Goal: Task Accomplishment & Management: Use online tool/utility

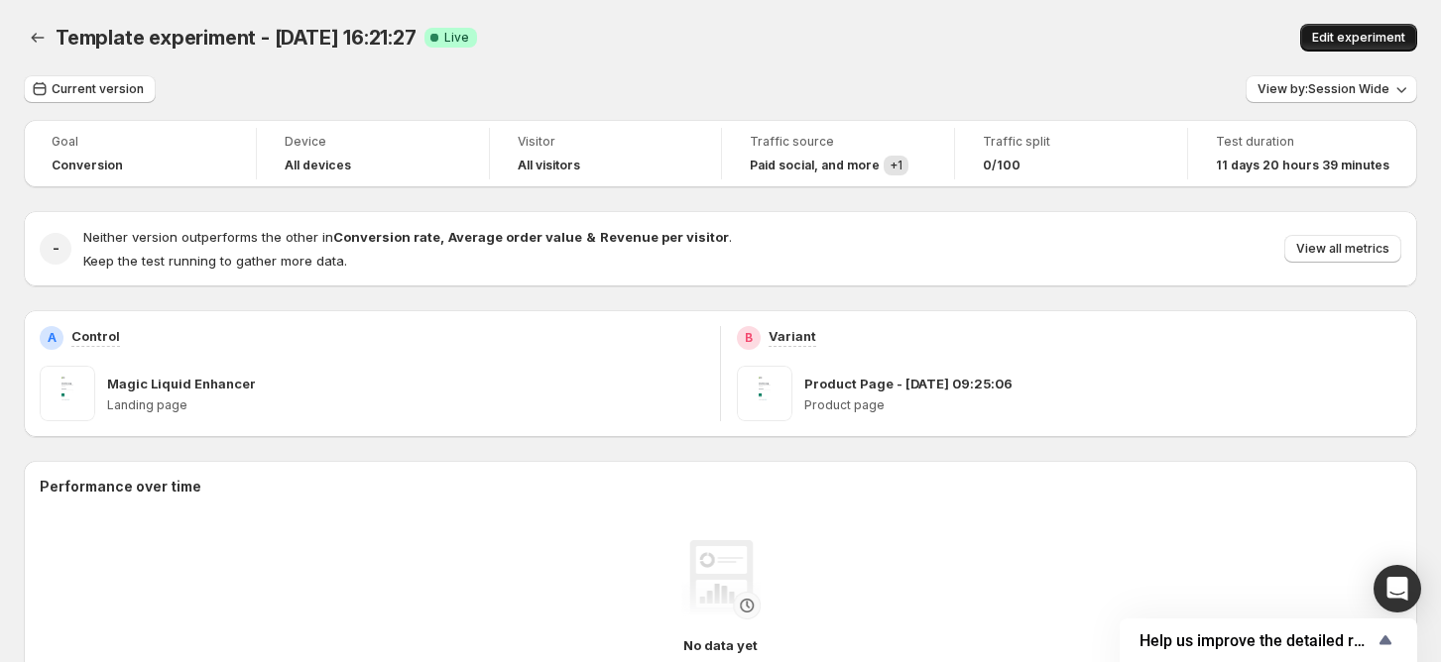
click at [1347, 34] on span "Edit experiment" at bounding box center [1358, 38] width 93 height 16
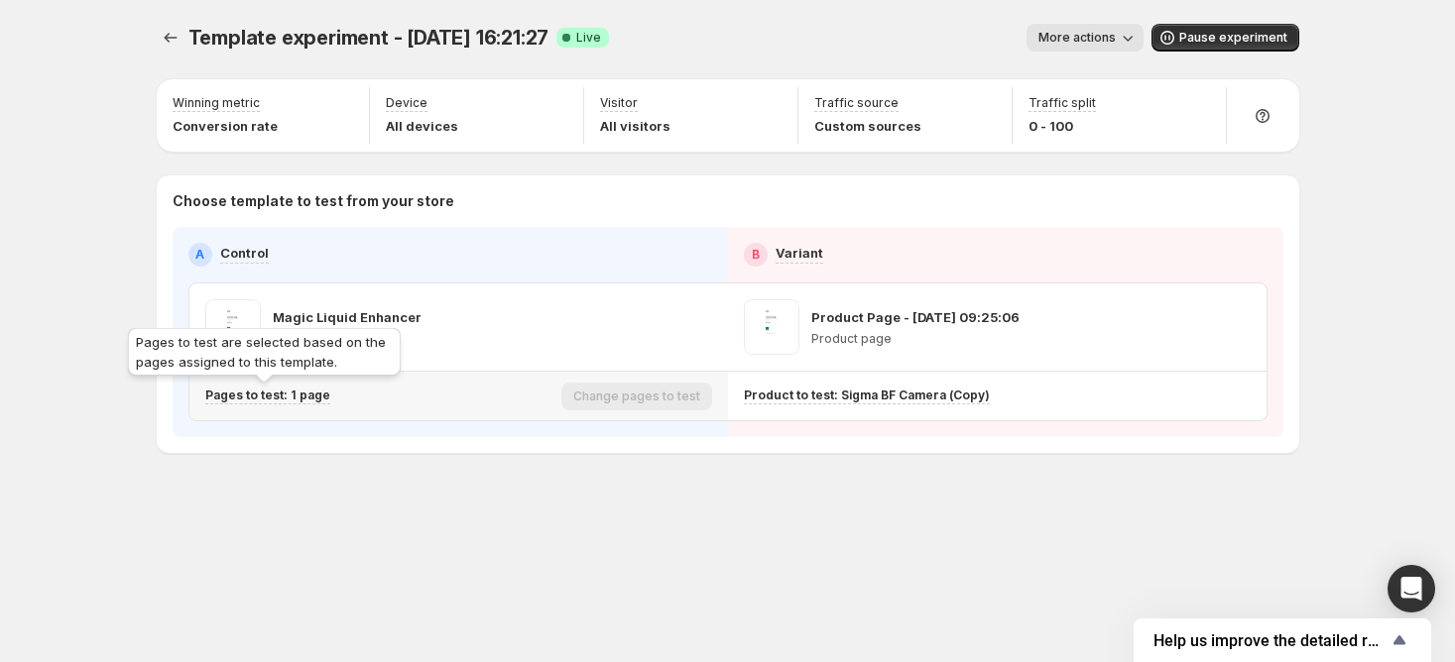
click at [287, 399] on p "Pages to test: 1 page" at bounding box center [267, 396] width 125 height 16
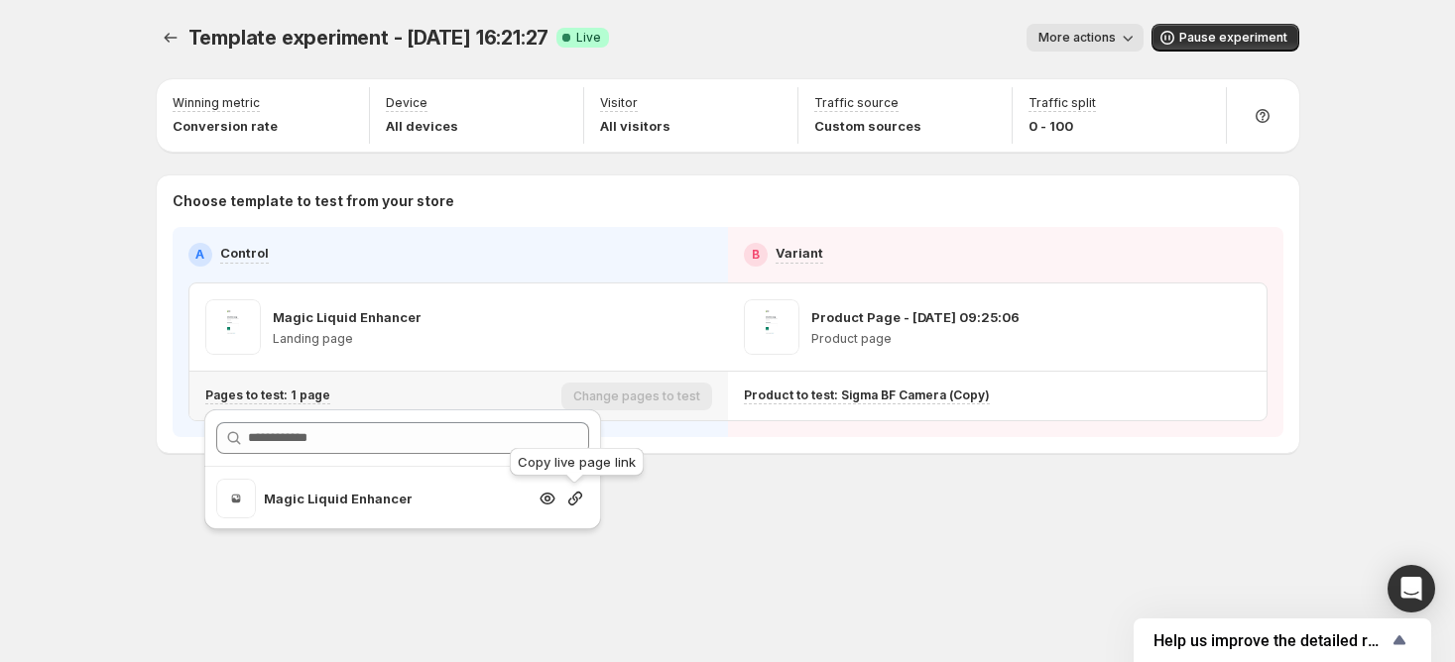
drag, startPoint x: 571, startPoint y: 496, endPoint x: 587, endPoint y: 481, distance: 21.7
click at [572, 497] on icon "Search for and select a customer segment" at bounding box center [575, 499] width 20 height 20
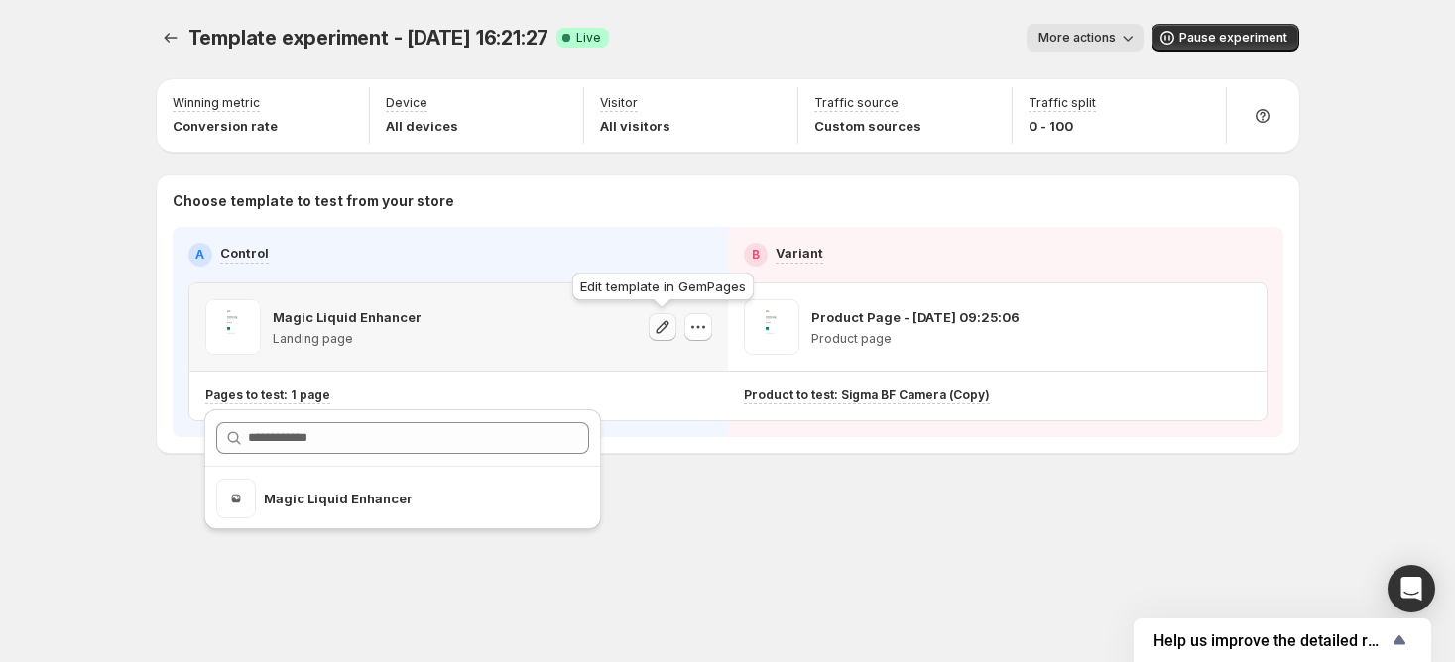
click at [658, 327] on icon "button" at bounding box center [661, 326] width 13 height 13
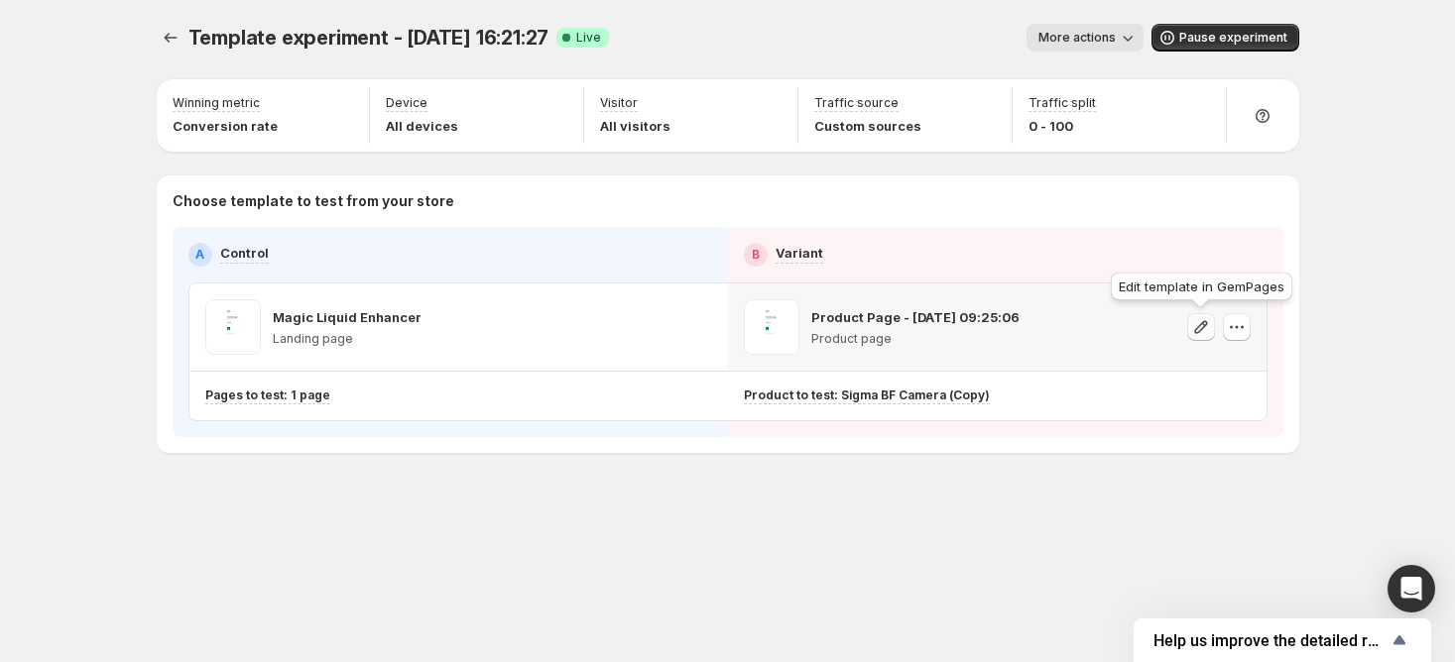
click at [1197, 321] on icon "button" at bounding box center [1201, 327] width 20 height 20
click at [1192, 98] on icon "button" at bounding box center [1200, 105] width 20 height 20
click at [1199, 106] on icon "button" at bounding box center [1200, 105] width 20 height 20
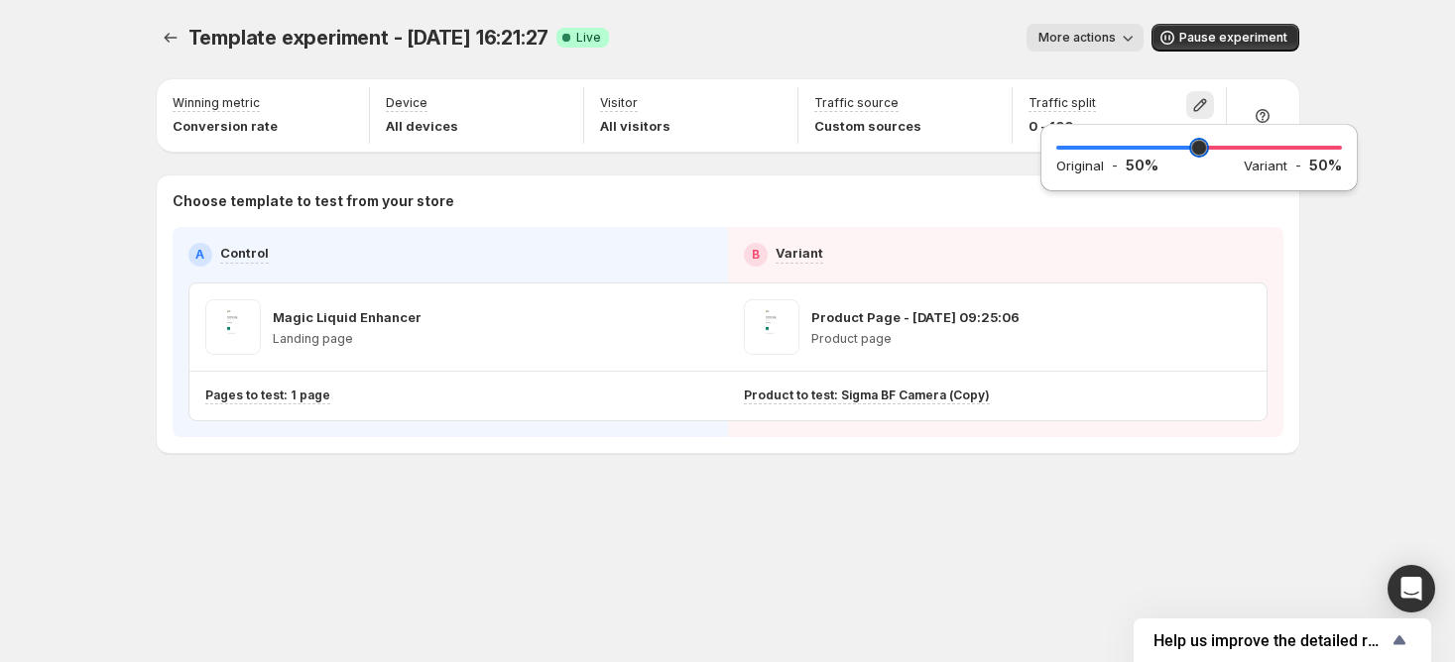
drag, startPoint x: 1071, startPoint y: 144, endPoint x: 1200, endPoint y: 144, distance: 128.9
type input "**"
click at [1200, 144] on input "range" at bounding box center [1199, 148] width 286 height 28
click at [1349, 252] on div "Template experiment - Aug 21, 16:21:27. This page is ready Template experiment …" at bounding box center [727, 331] width 1455 height 662
click at [1355, 115] on div "Template experiment - Aug 21, 16:21:27. This page is ready Template experiment …" at bounding box center [727, 331] width 1455 height 662
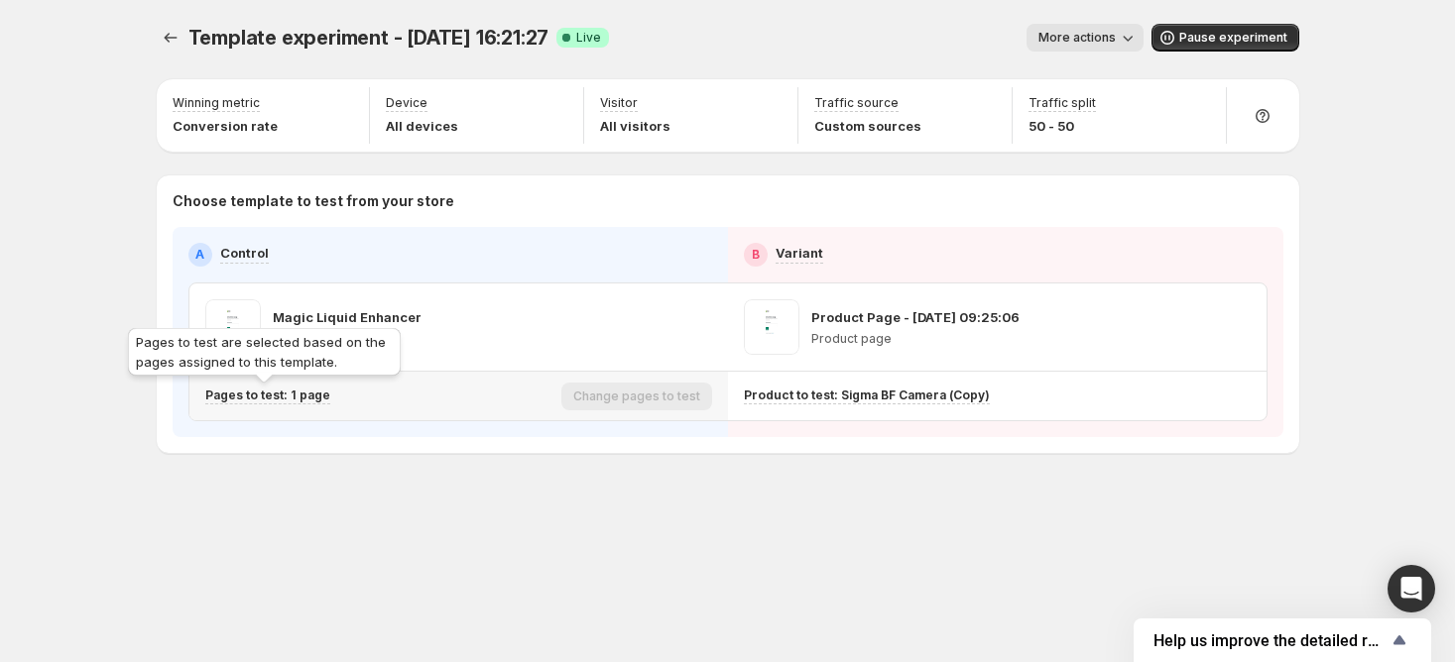
click at [296, 395] on p "Pages to test: 1 page" at bounding box center [267, 396] width 125 height 16
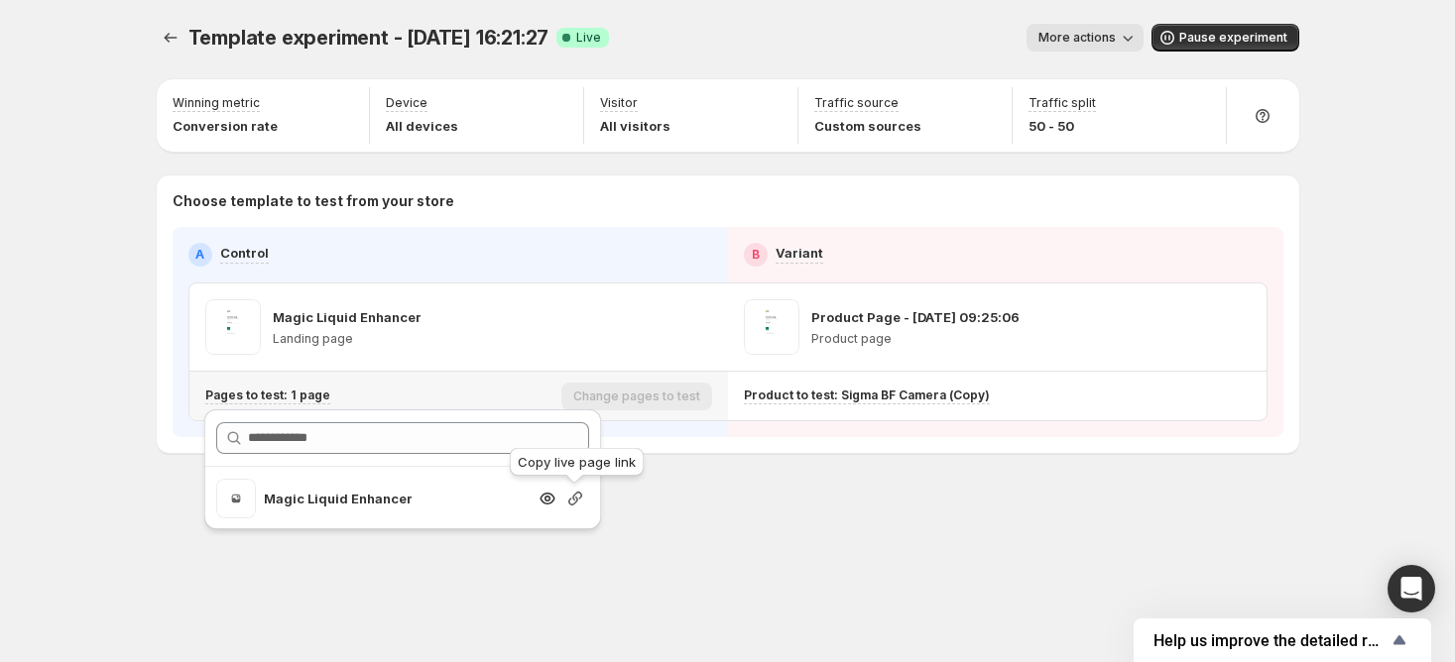
click at [582, 499] on icon "Search for and select a customer segment" at bounding box center [575, 499] width 20 height 20
click at [179, 47] on button "Experiments" at bounding box center [171, 38] width 28 height 28
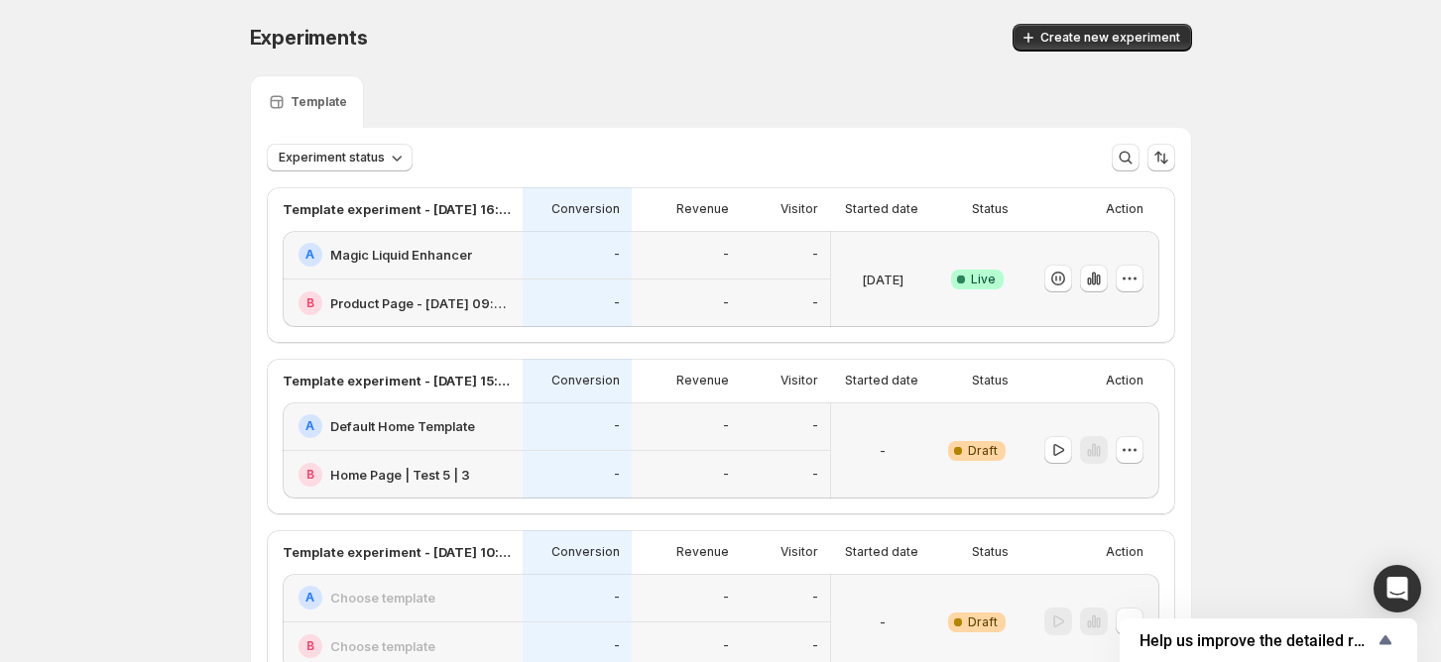
click at [436, 258] on h2 "Magic Liquid Enhancer" at bounding box center [401, 255] width 142 height 20
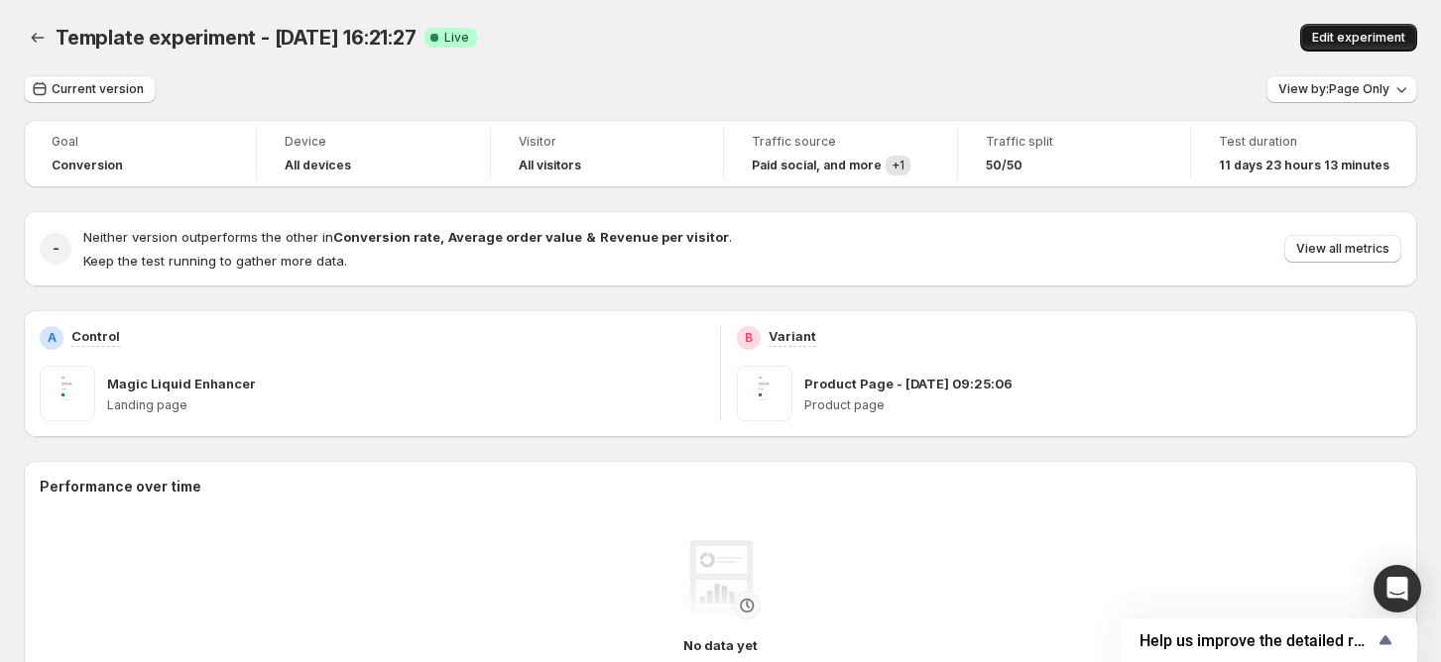
click at [1353, 40] on span "Edit experiment" at bounding box center [1358, 38] width 93 height 16
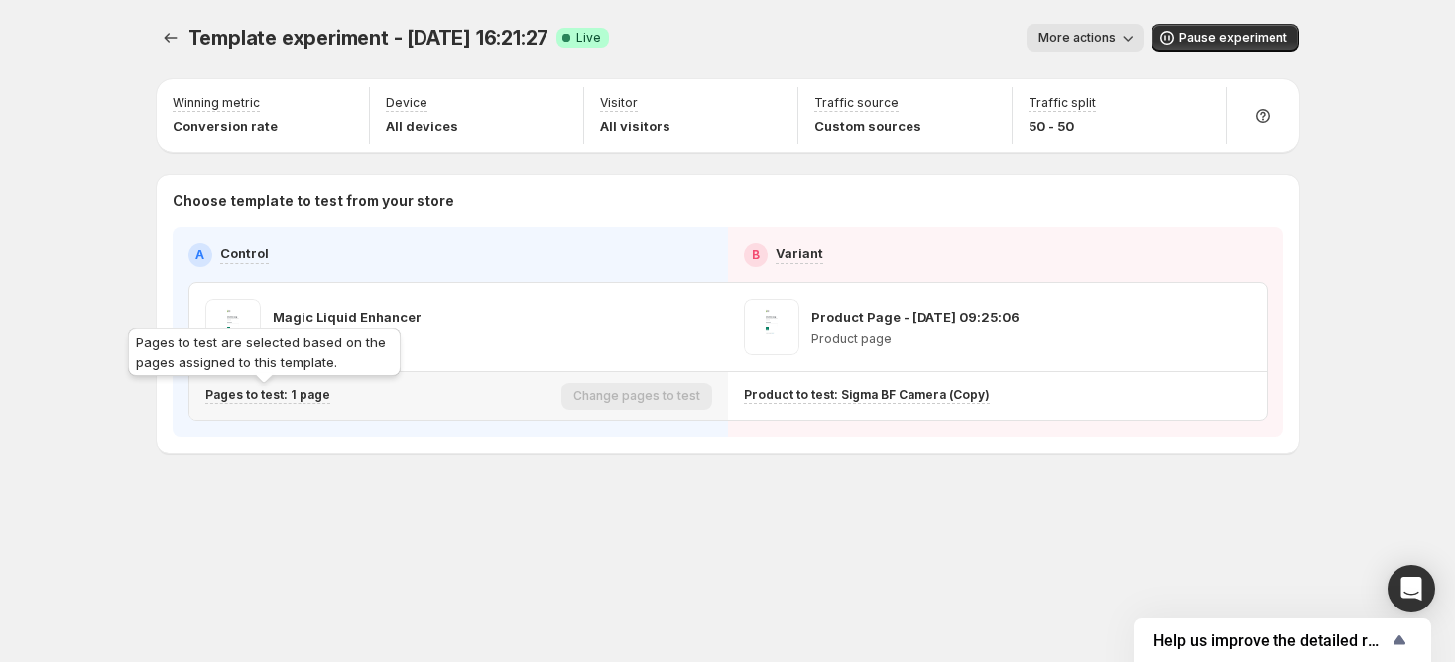
click at [282, 393] on p "Pages to test: 1 page" at bounding box center [267, 396] width 125 height 16
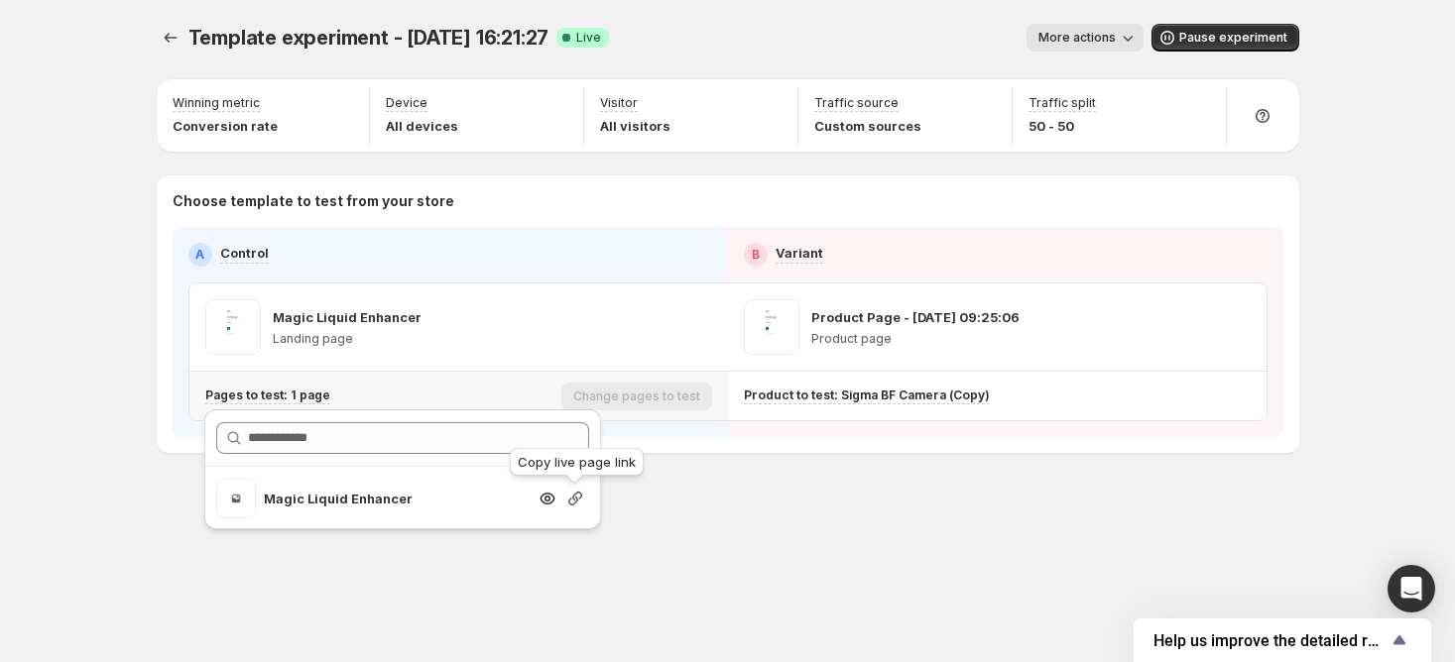
click at [581, 499] on icon "Search for and select a customer segment" at bounding box center [575, 499] width 20 height 20
click at [185, 31] on div at bounding box center [173, 38] width 32 height 28
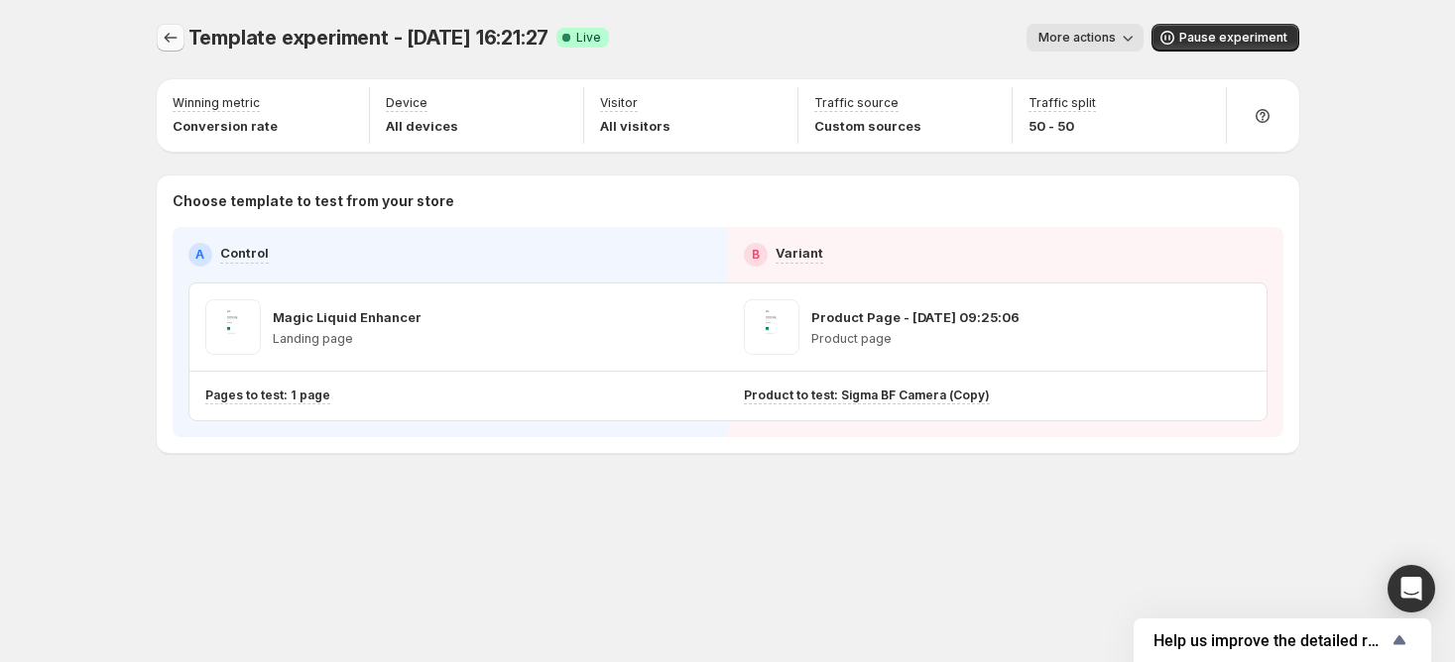
click at [165, 39] on icon "Experiments" at bounding box center [170, 38] width 13 height 10
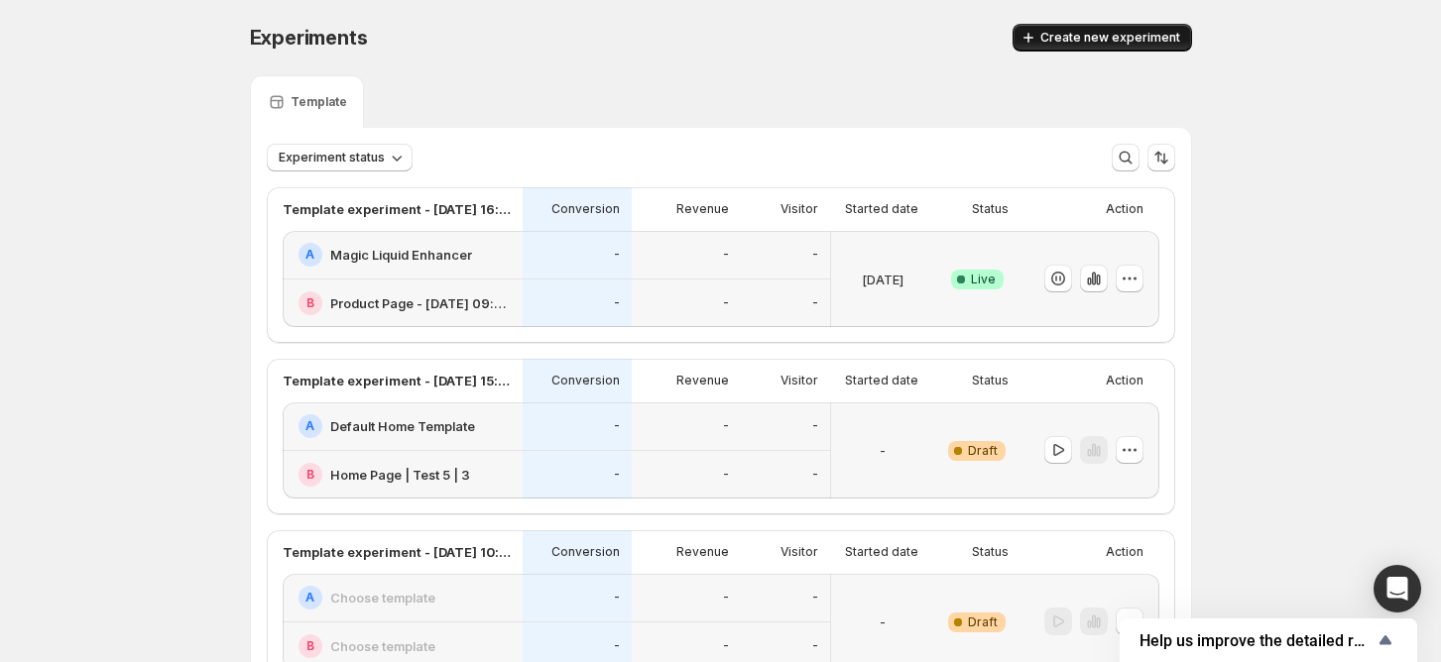
click at [1166, 28] on button "Create new experiment" at bounding box center [1101, 38] width 179 height 28
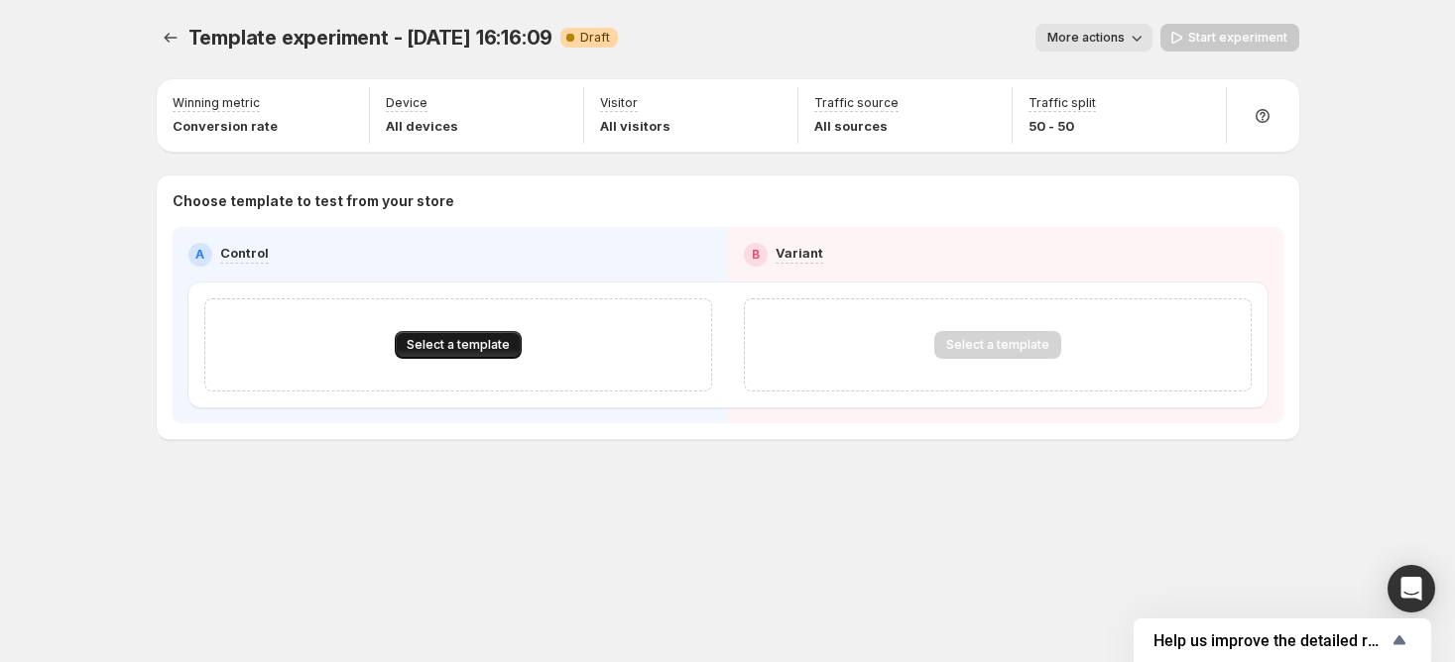
click at [508, 346] on button "Select a template" at bounding box center [458, 345] width 127 height 28
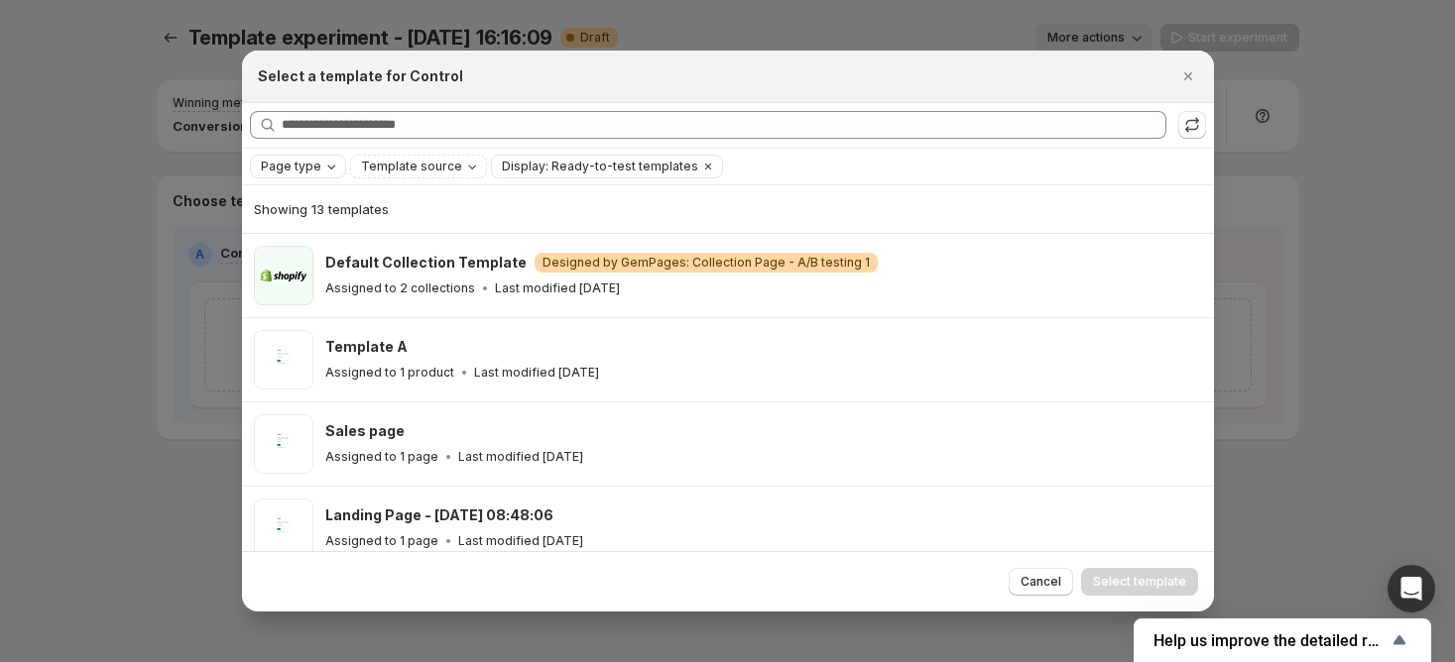
click at [312, 157] on div "Page type" at bounding box center [300, 167] width 82 height 20
click at [333, 200] on span "Landing page" at bounding box center [329, 205] width 85 height 16
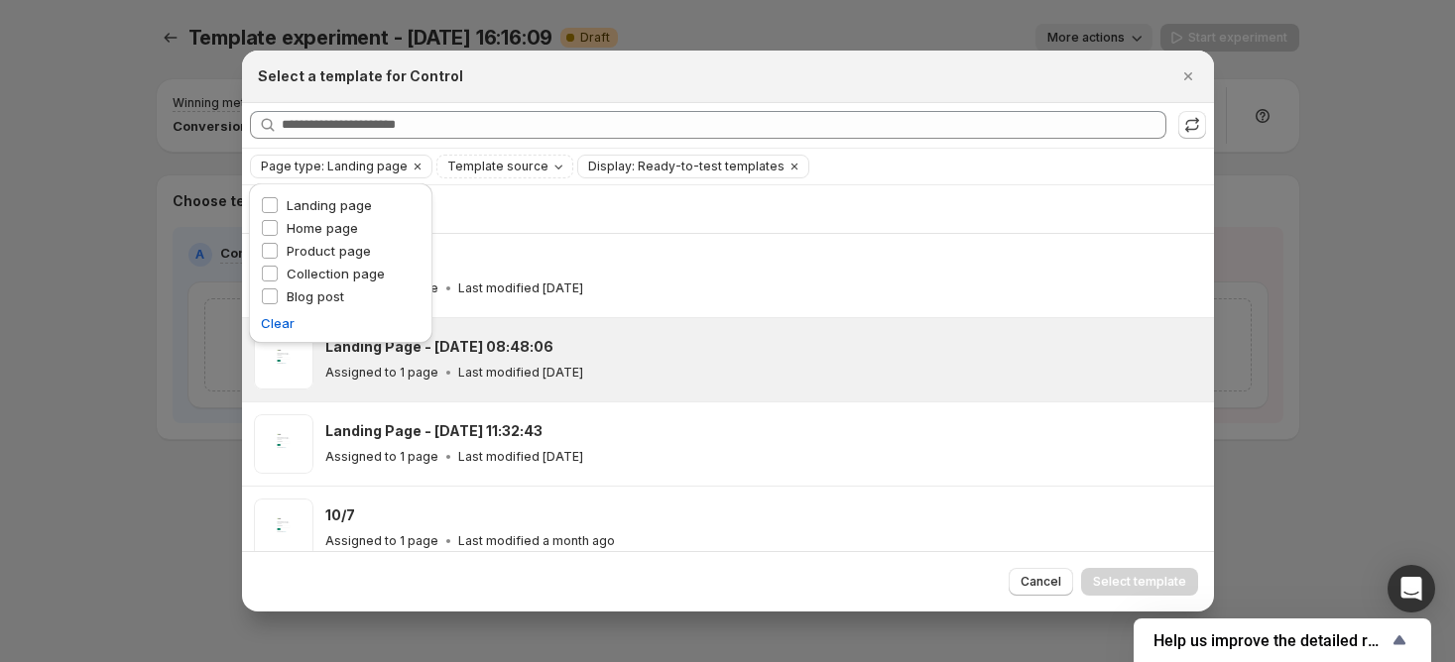
click at [678, 382] on div "Assigned to 1 page Last modified [DATE]" at bounding box center [760, 373] width 871 height 20
click at [1106, 573] on button "Select template" at bounding box center [1139, 582] width 117 height 28
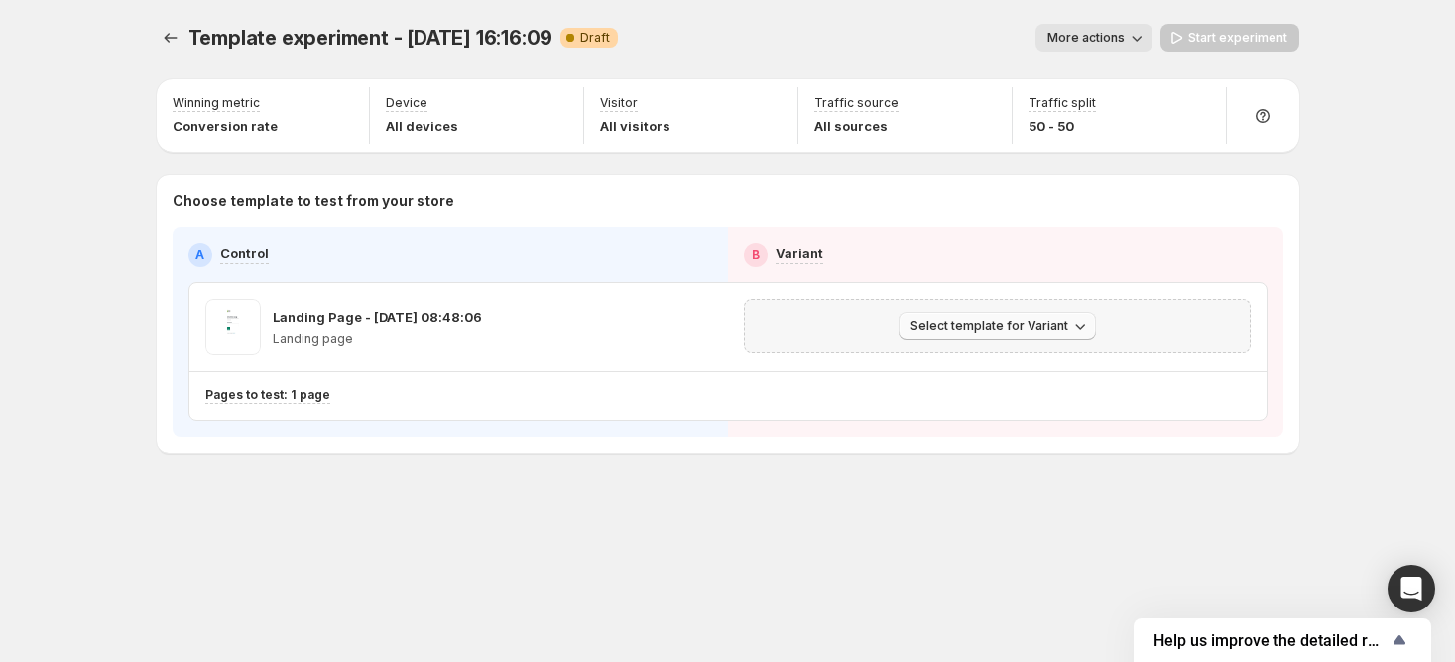
click at [930, 329] on span "Select template for Variant" at bounding box center [989, 326] width 158 height 16
click at [942, 359] on span "Select an existing template" at bounding box center [982, 367] width 168 height 16
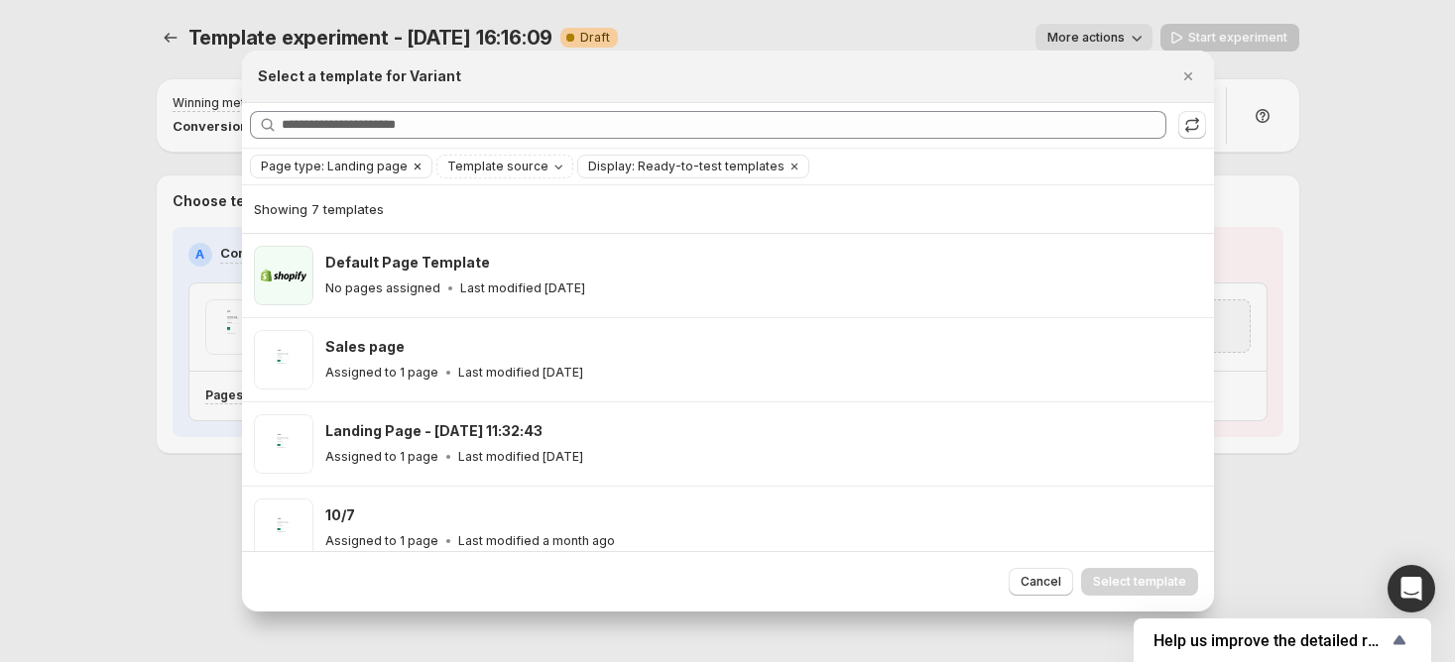
click at [374, 170] on span "Page type: Landing page" at bounding box center [334, 167] width 147 height 16
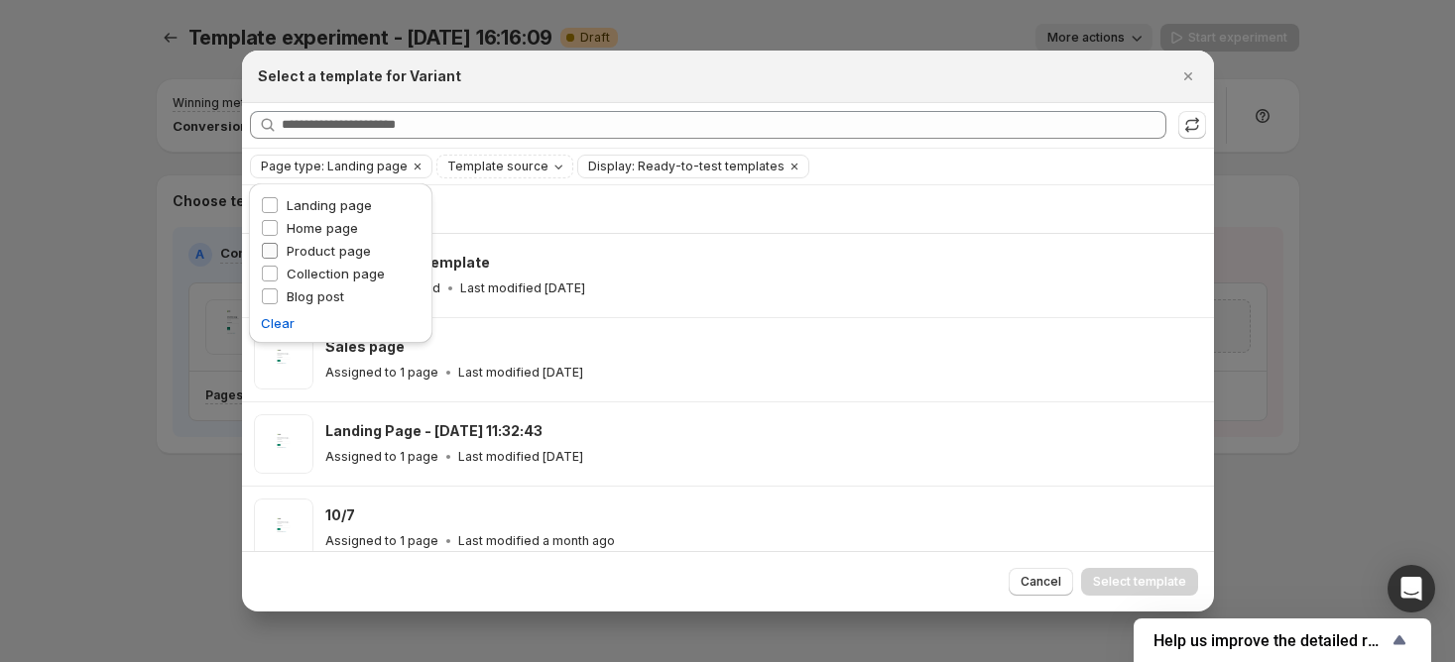
click at [357, 253] on span "Product page" at bounding box center [329, 251] width 84 height 16
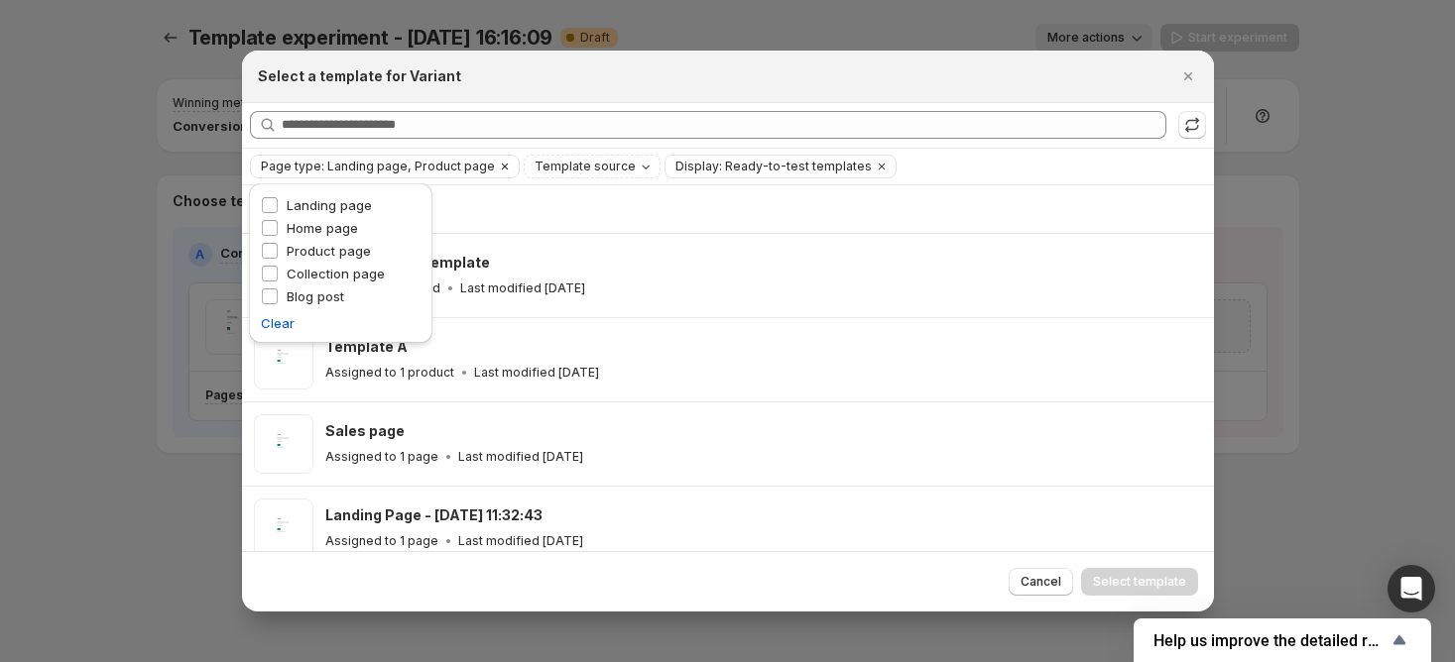
click at [495, 162] on button "Clear" at bounding box center [505, 167] width 20 height 22
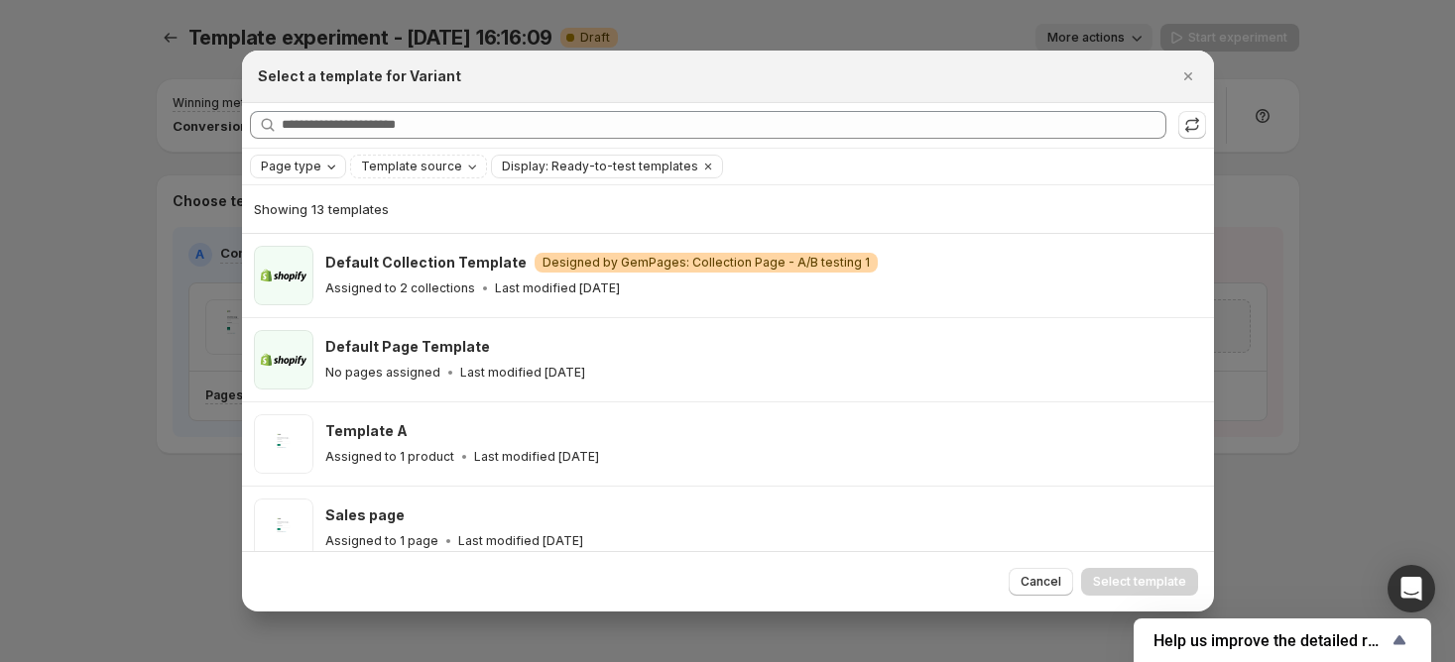
click at [328, 171] on icon "Page type" at bounding box center [331, 167] width 16 height 16
click at [328, 250] on span "Product page" at bounding box center [329, 251] width 84 height 16
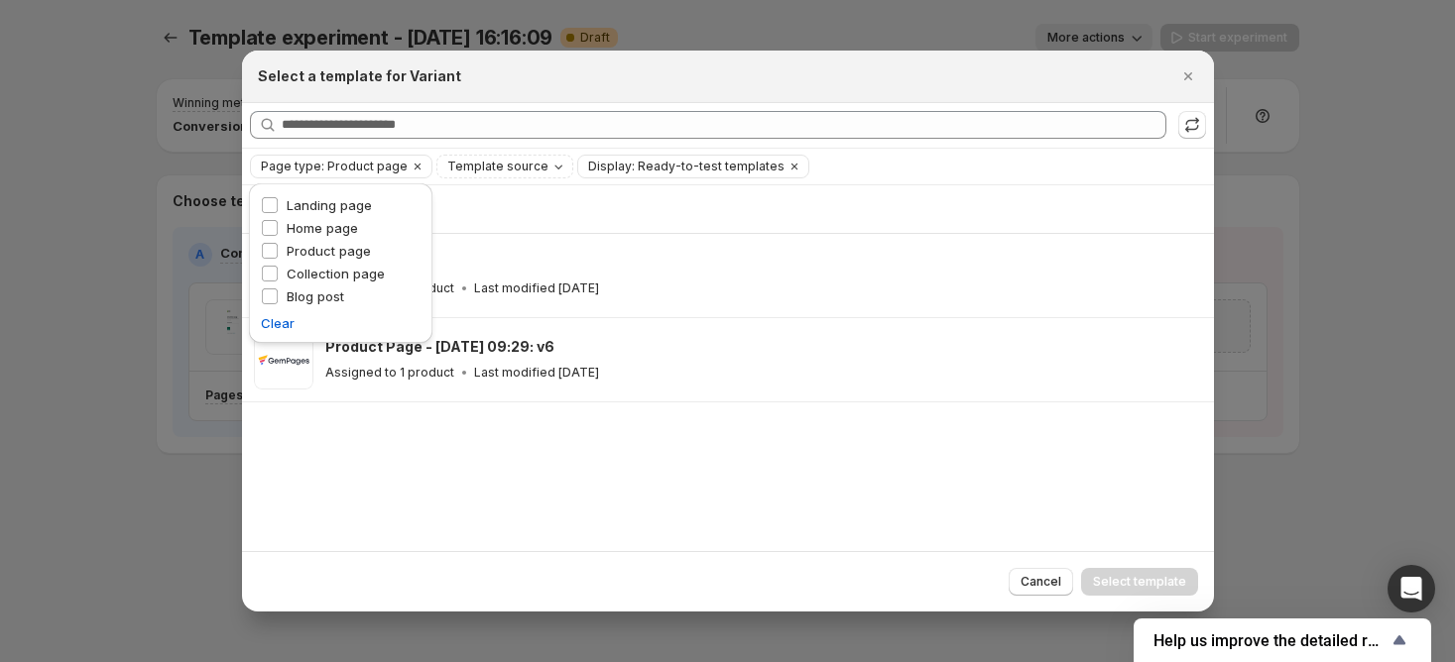
click at [880, 166] on div "Page type: Product page Template source Display: Ready-to-test templates Clear …" at bounding box center [728, 167] width 956 height 24
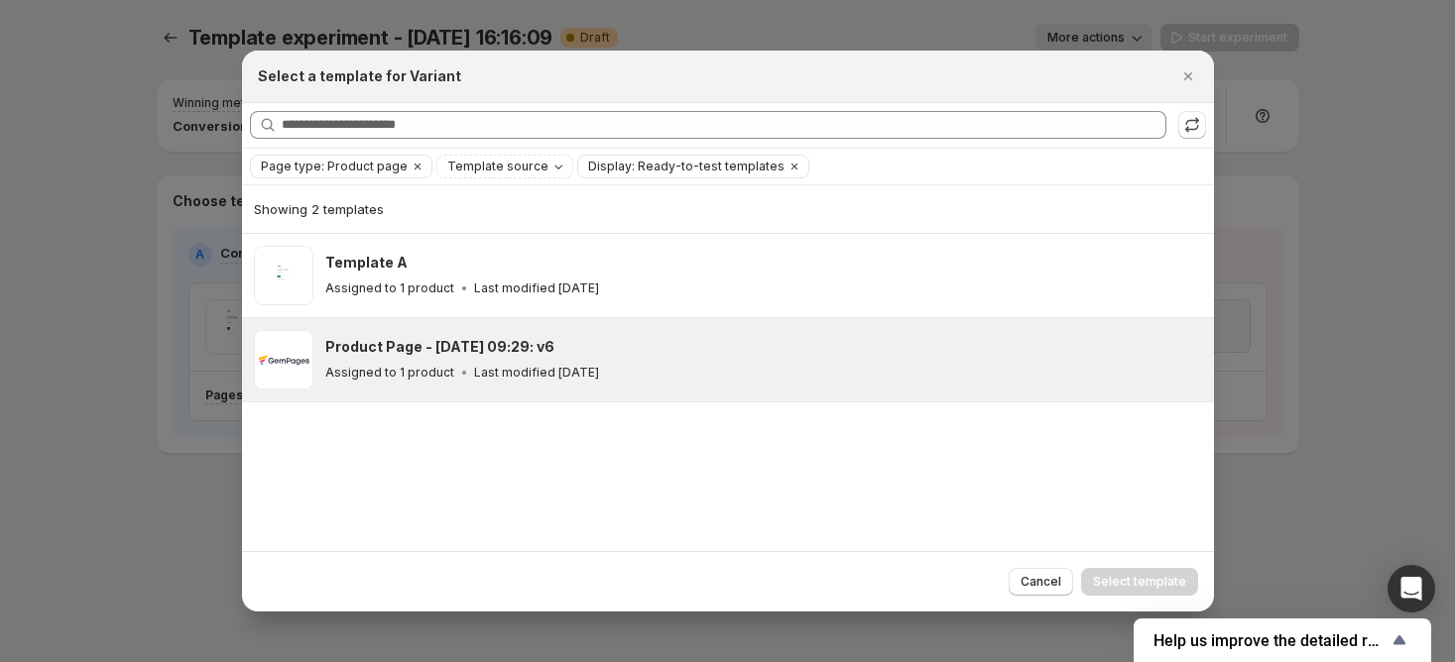
click at [775, 345] on div "Product Page - [DATE] 09:29: v6" at bounding box center [760, 347] width 871 height 20
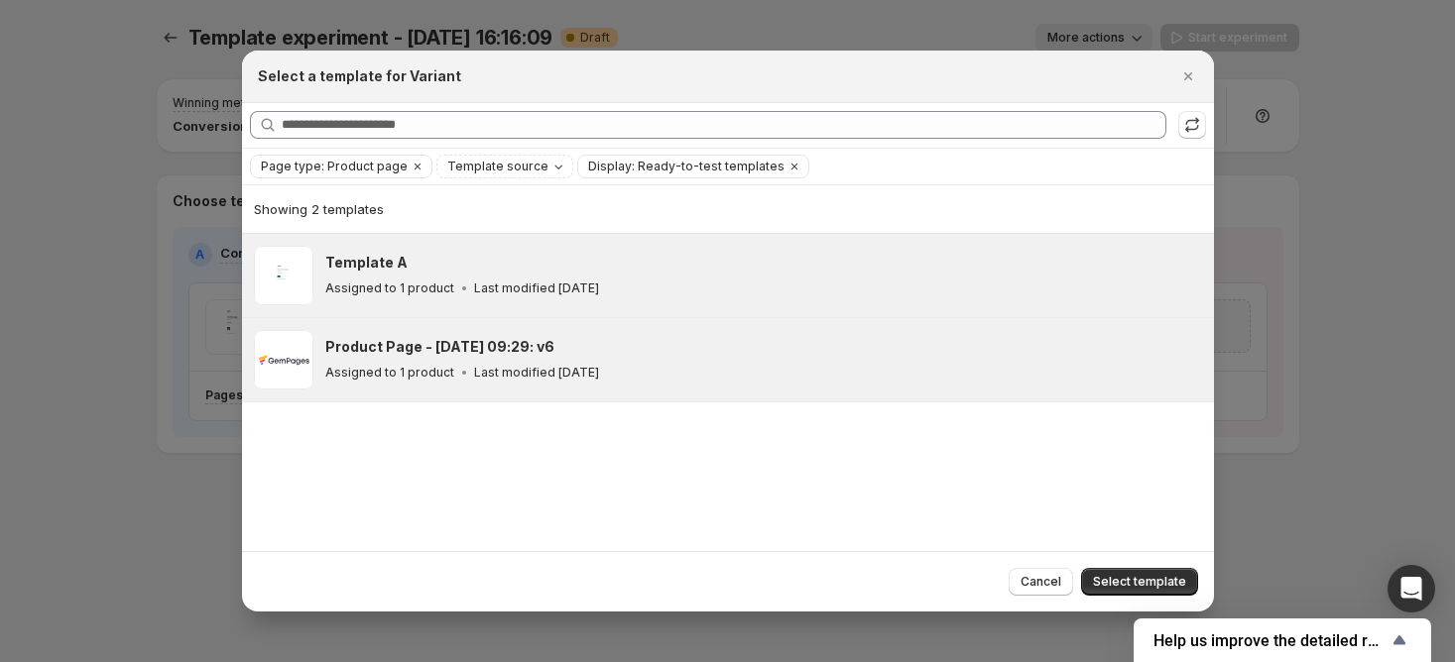
click at [865, 304] on div "Template A Assigned to 1 product Last modified [DATE]" at bounding box center [763, 275] width 877 height 59
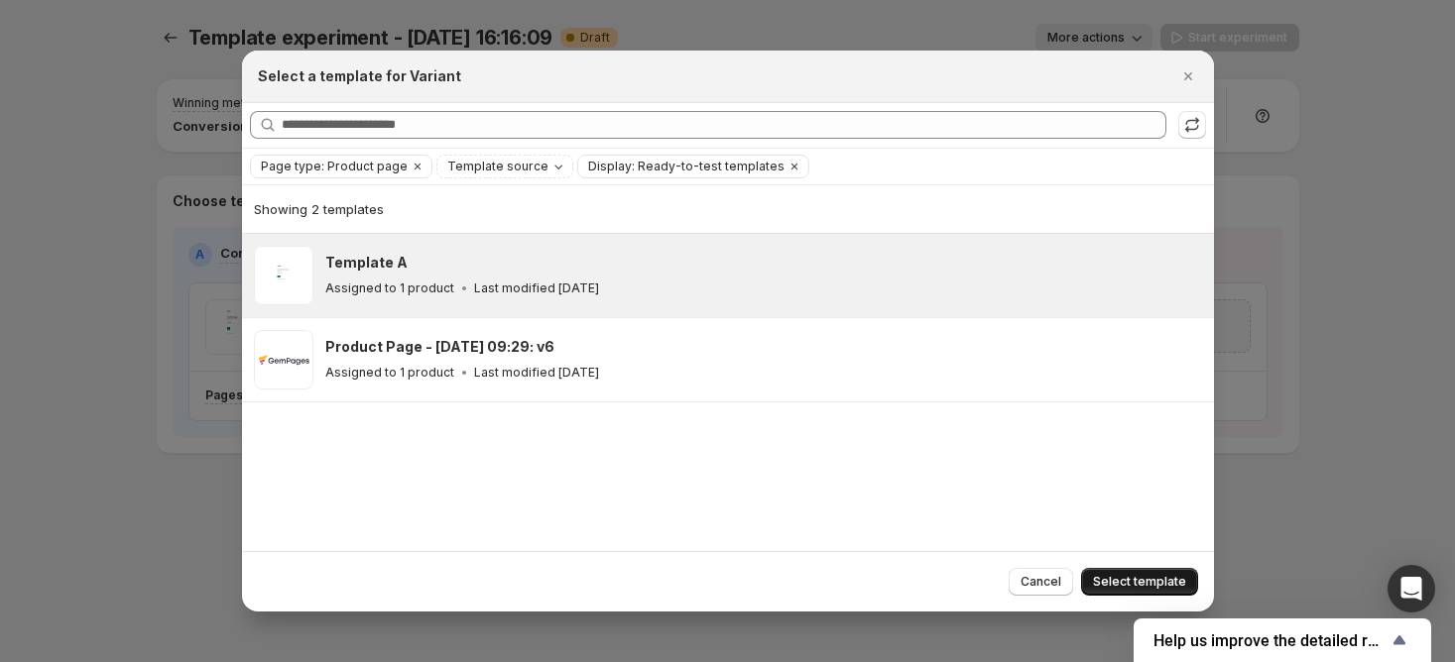
click at [1147, 570] on button "Select template" at bounding box center [1139, 582] width 117 height 28
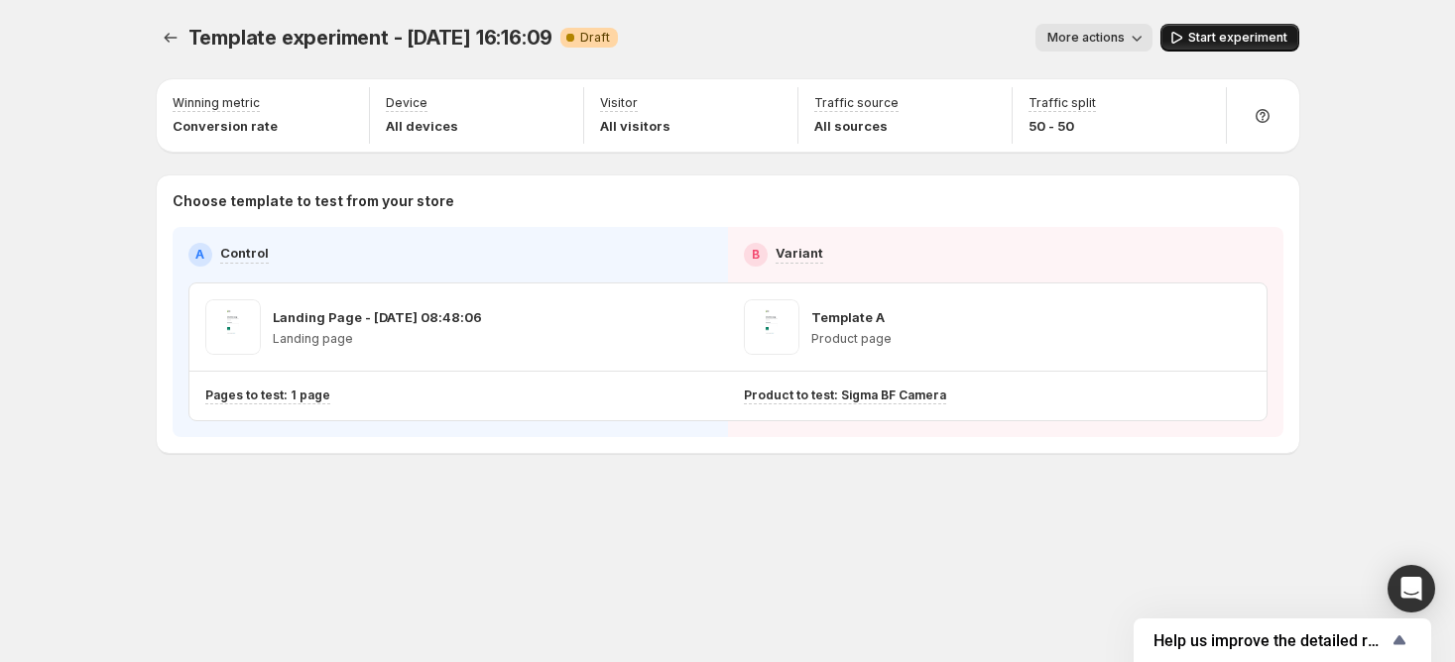
click at [1206, 46] on button "Start experiment" at bounding box center [1229, 38] width 139 height 28
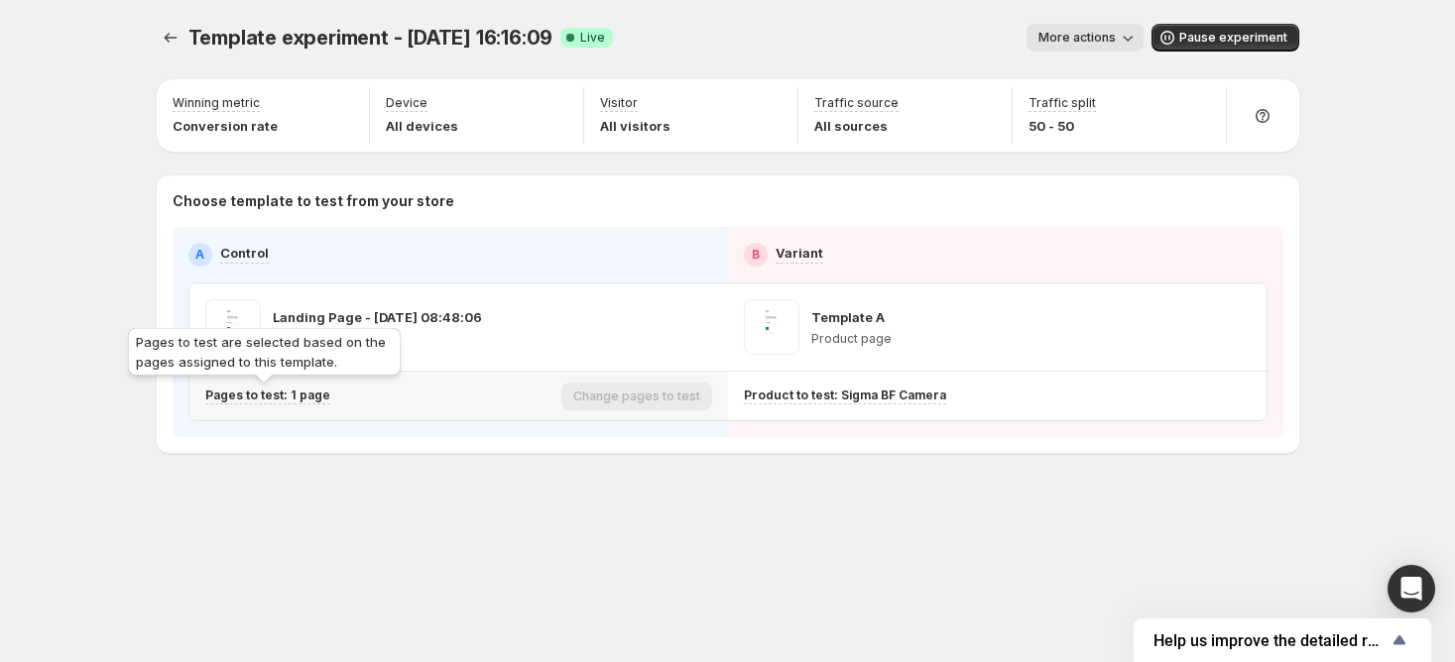
click at [289, 397] on p "Pages to test: 1 page" at bounding box center [267, 396] width 125 height 16
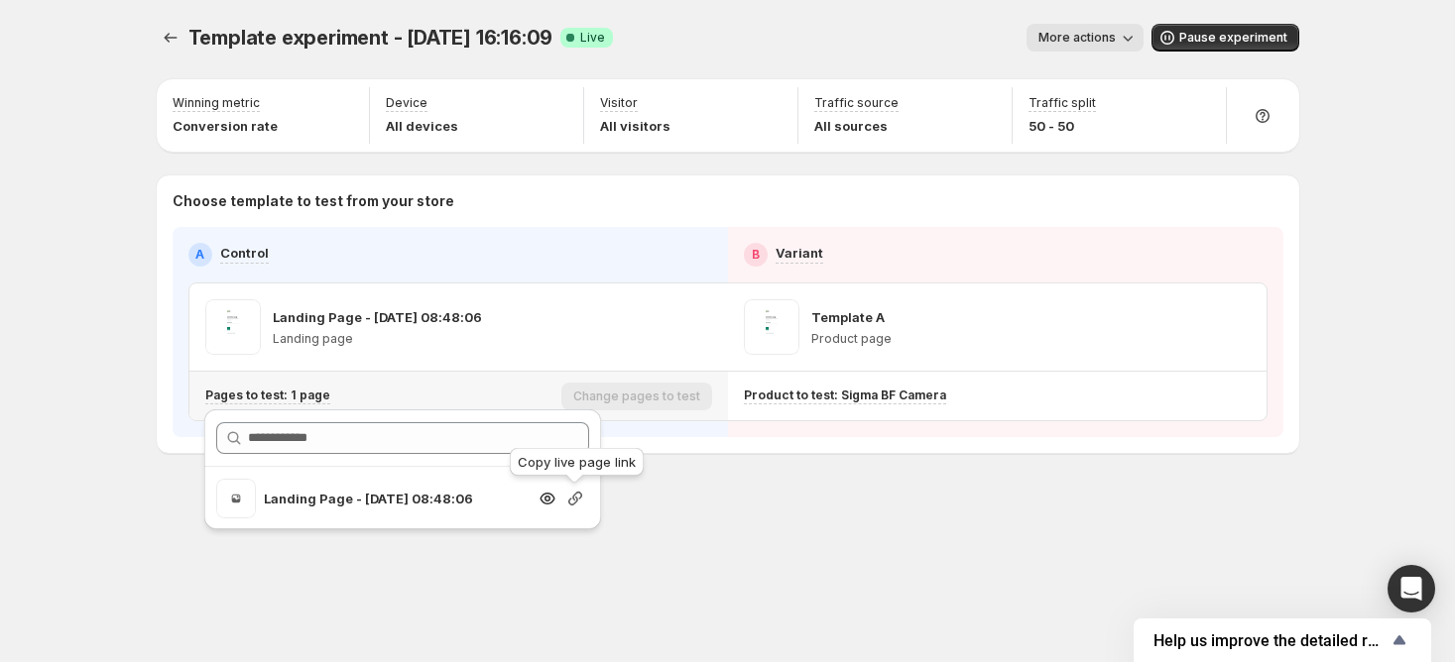
click at [567, 498] on icon "Search for and select a customer segment" at bounding box center [575, 499] width 20 height 20
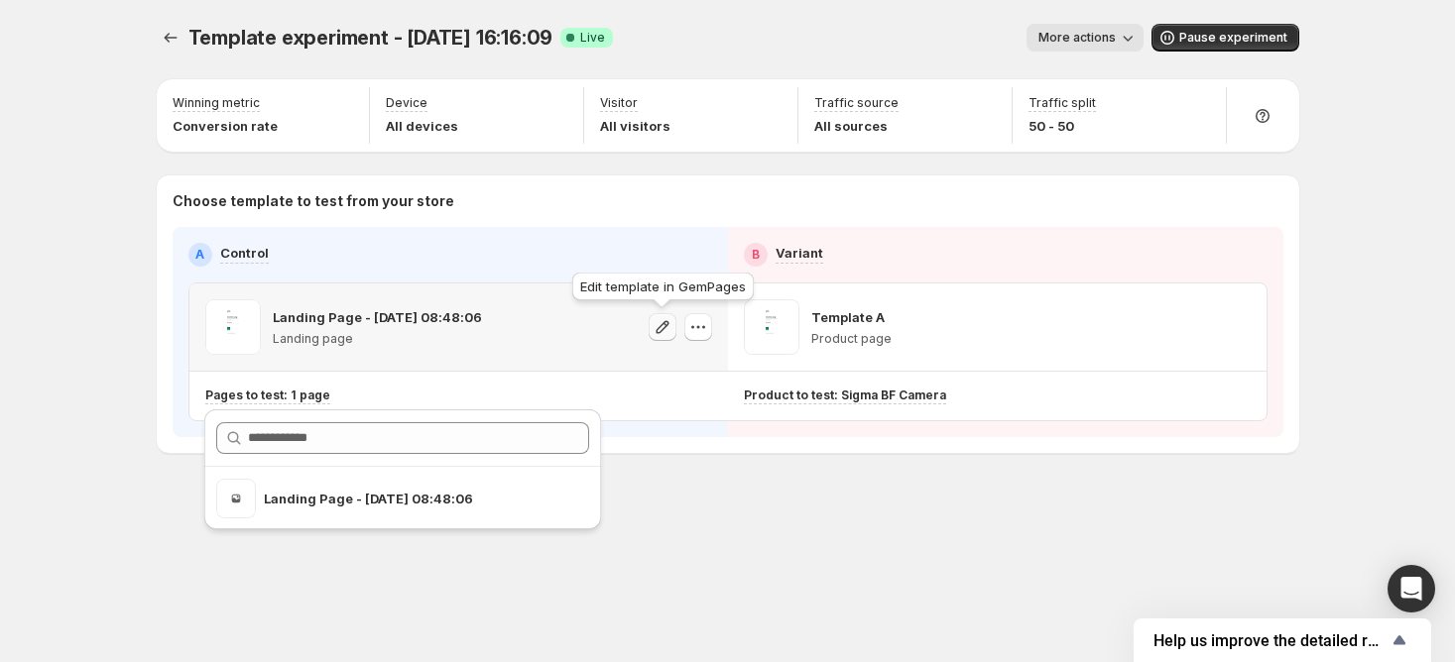
click at [669, 328] on icon "button" at bounding box center [662, 327] width 20 height 20
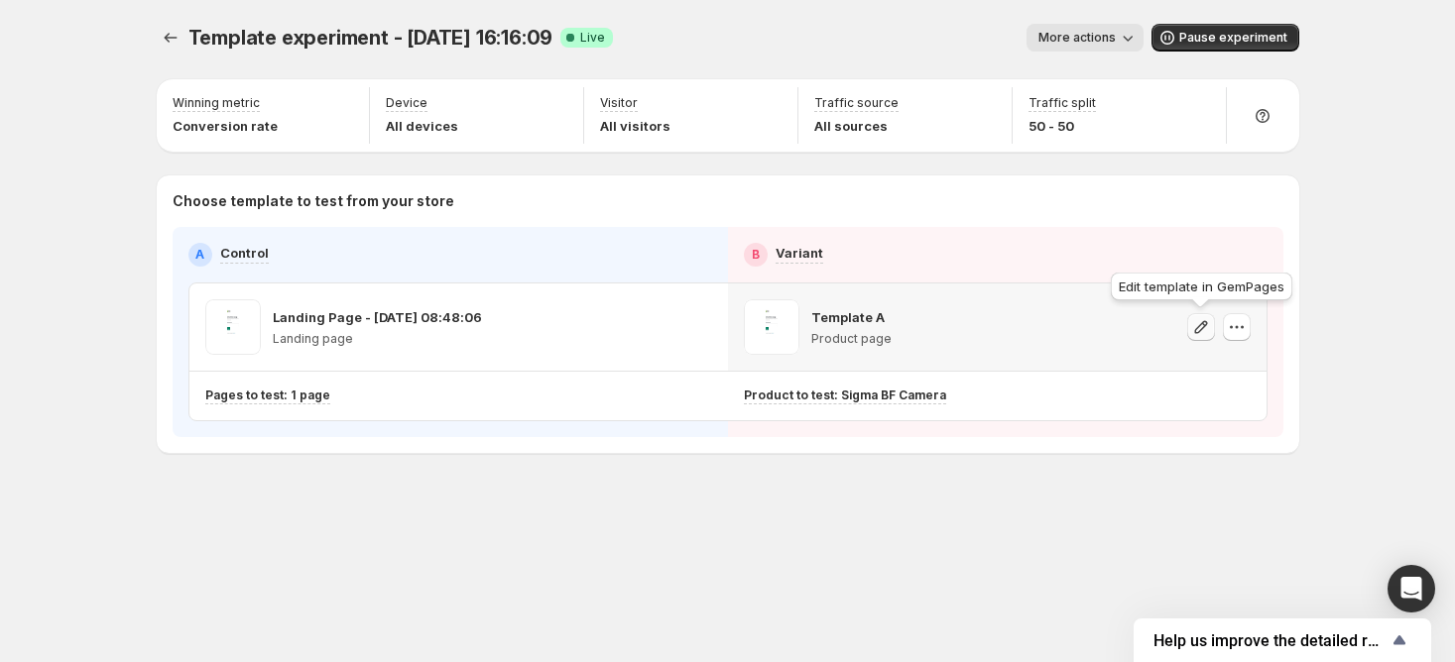
click at [1191, 331] on icon "button" at bounding box center [1201, 327] width 20 height 20
